Goal: Task Accomplishment & Management: Complete application form

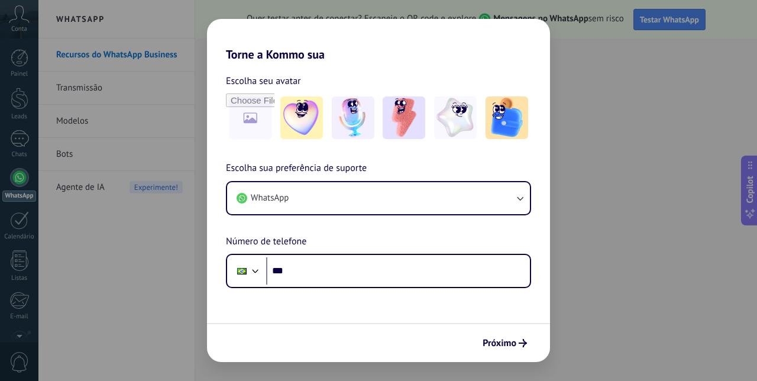
click at [592, 248] on div "Torne a Kommo sua Escolha seu avatar Escolha sua preferência de suporte WhatsAp…" at bounding box center [378, 190] width 757 height 381
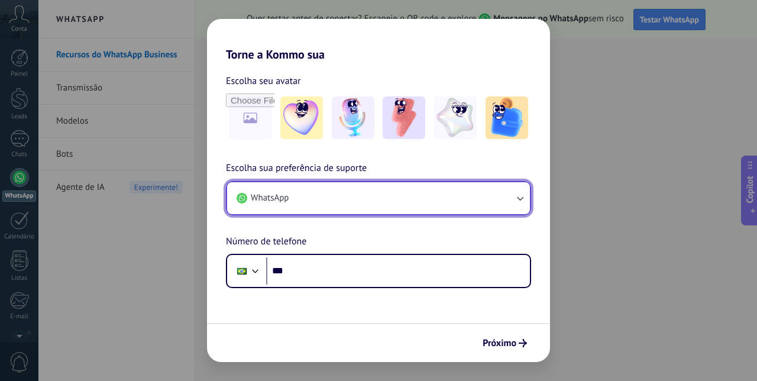
click at [385, 184] on button "WhatsApp" at bounding box center [378, 198] width 303 height 32
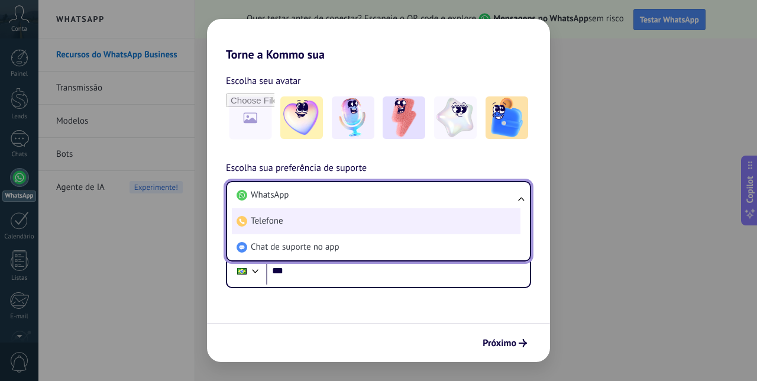
click at [273, 220] on span "Telefone" at bounding box center [267, 221] width 33 height 12
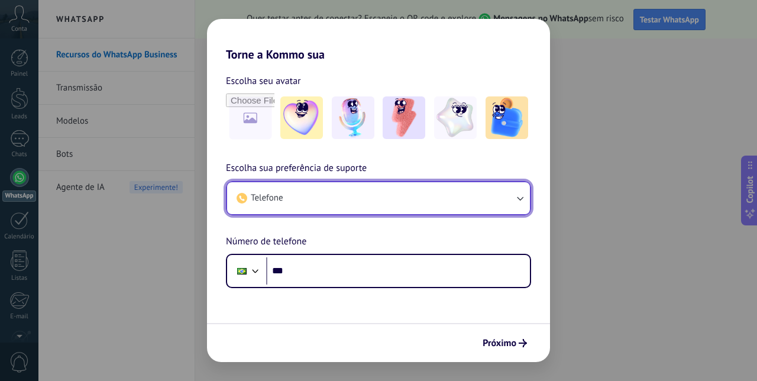
click at [315, 191] on button "Telefone" at bounding box center [378, 198] width 303 height 32
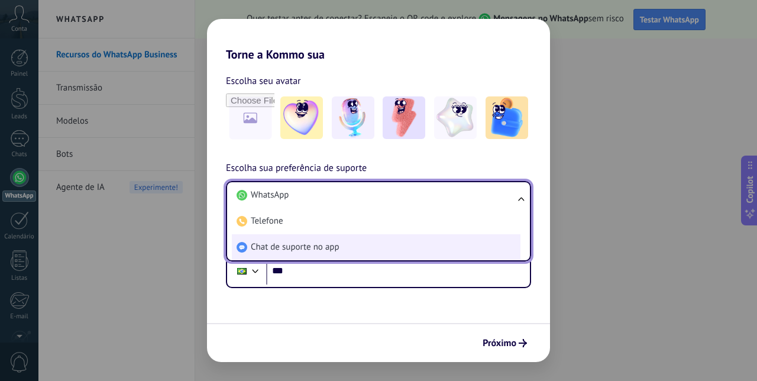
click at [315, 244] on span "Chat de suporte no app" at bounding box center [295, 247] width 89 height 12
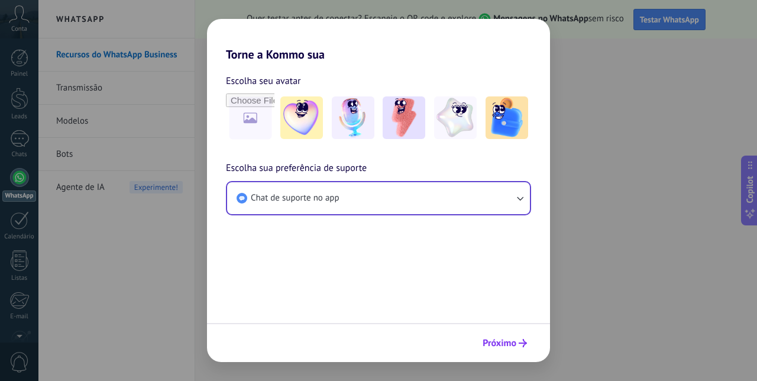
click at [518, 349] on button "Próximo" at bounding box center [505, 343] width 55 height 20
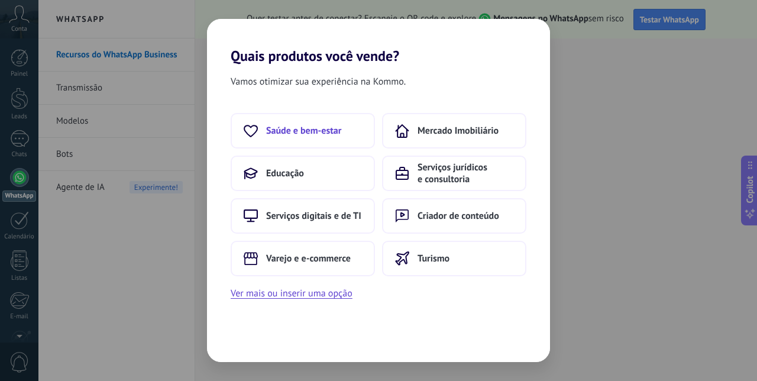
click at [322, 124] on button "Saúde e bem-estar" at bounding box center [303, 131] width 144 height 36
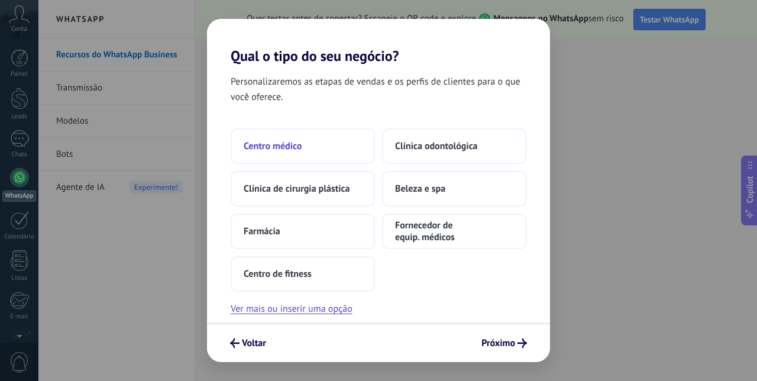
click at [337, 153] on button "Centro médico" at bounding box center [303, 146] width 144 height 36
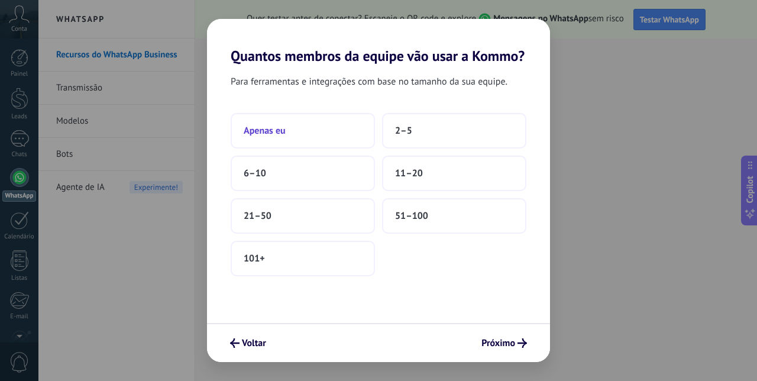
click at [330, 146] on button "Apenas eu" at bounding box center [303, 131] width 144 height 36
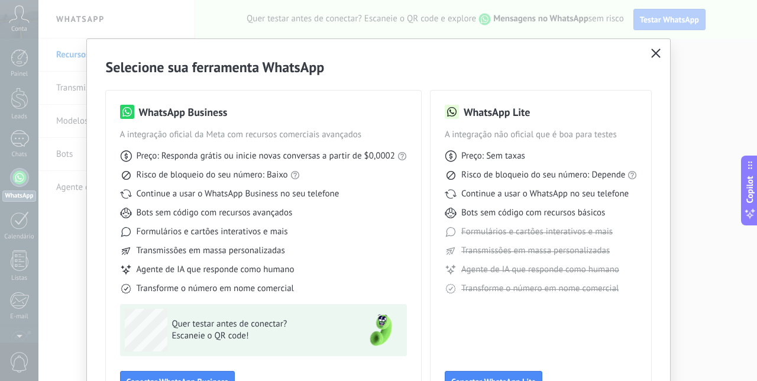
click at [653, 54] on use "button" at bounding box center [656, 53] width 9 height 9
